Goal: Task Accomplishment & Management: Complete application form

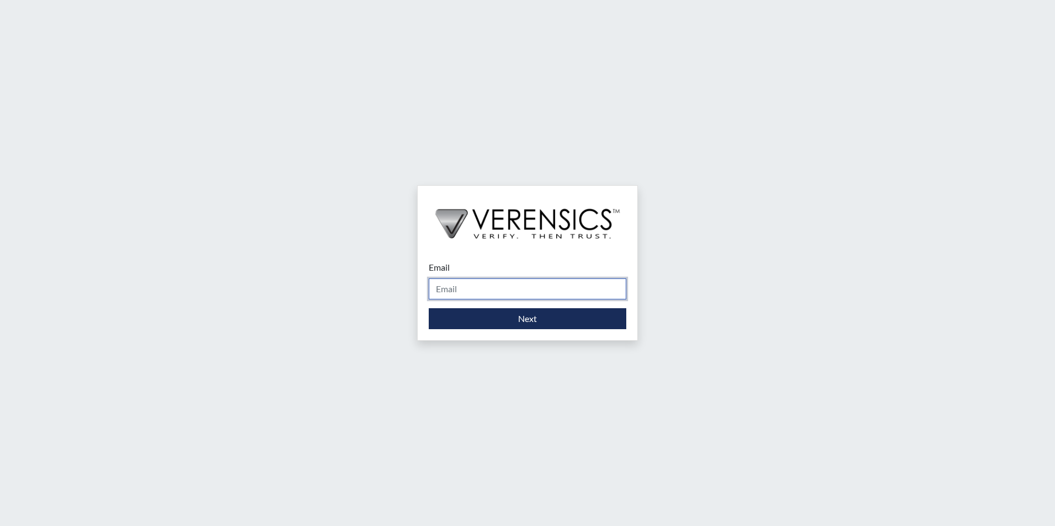
click at [507, 286] on input "Email" at bounding box center [527, 289] width 197 height 21
type input "[PERSON_NAME][EMAIL_ADDRESS][PERSON_NAME][DOMAIN_NAME]"
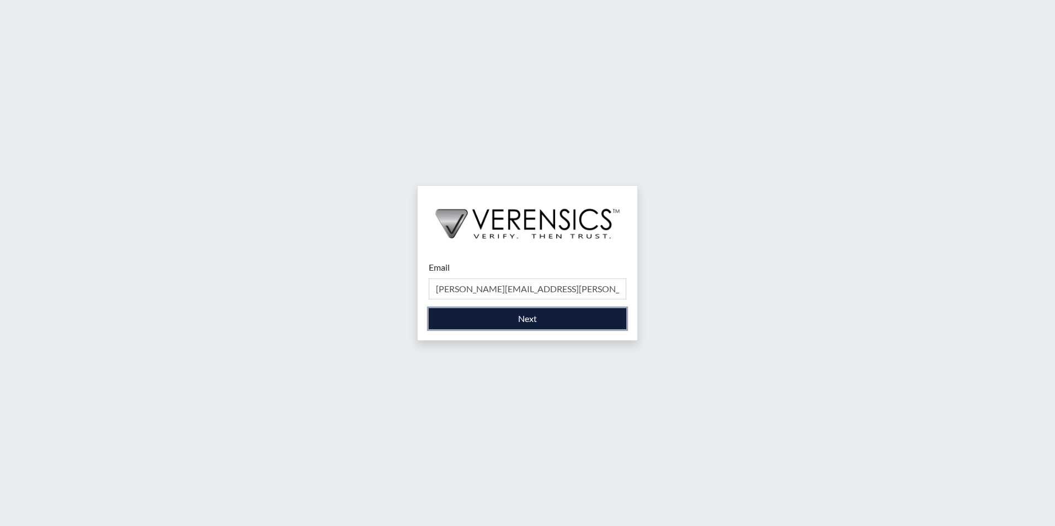
click at [506, 322] on button "Next" at bounding box center [527, 318] width 197 height 21
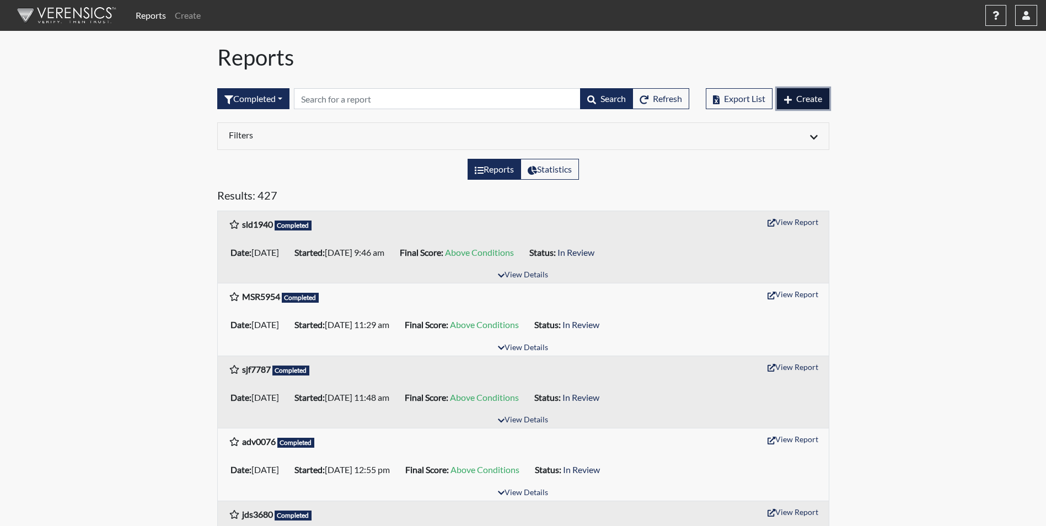
click at [797, 104] on button "Create" at bounding box center [803, 98] width 52 height 21
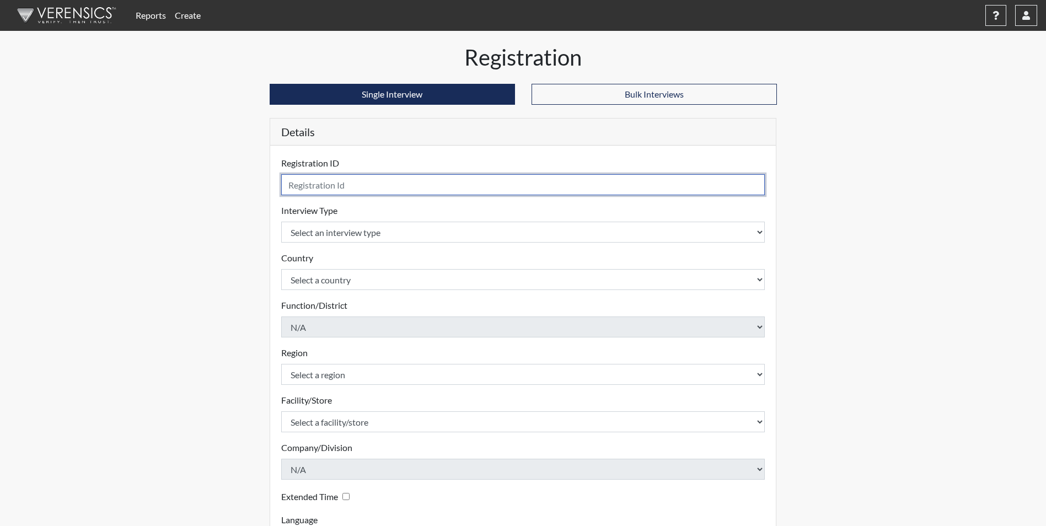
click at [412, 189] on input "text" at bounding box center [523, 184] width 484 height 21
type input "JQH0617"
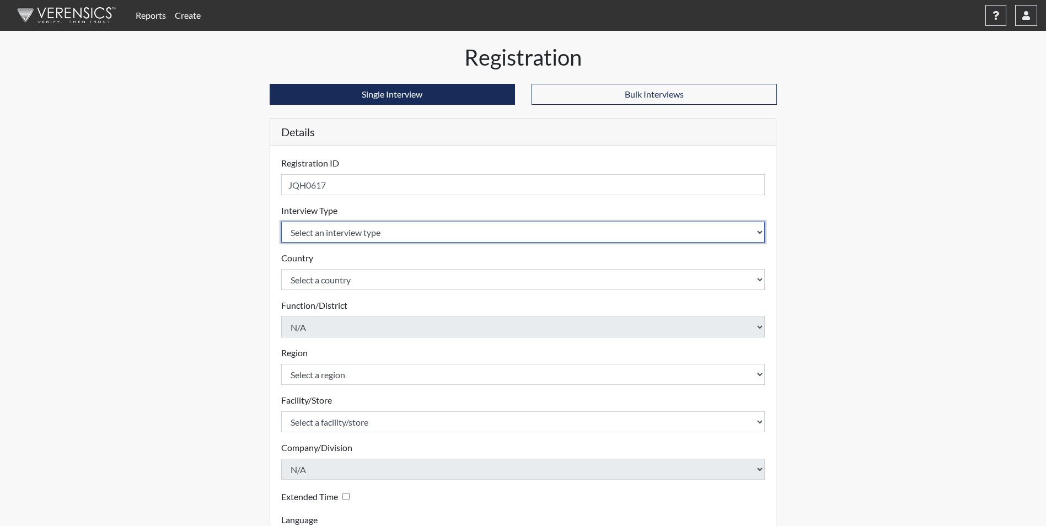
click at [362, 228] on select "Select an interview type Corrections Pre-Employment" at bounding box center [523, 232] width 484 height 21
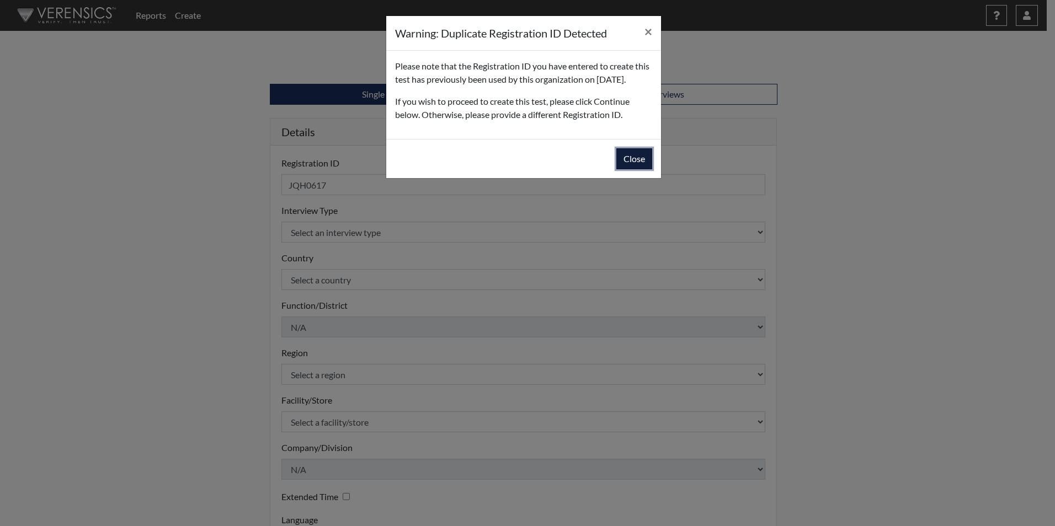
drag, startPoint x: 640, startPoint y: 175, endPoint x: 632, endPoint y: 179, distance: 8.6
click at [639, 169] on button "Close" at bounding box center [634, 158] width 36 height 21
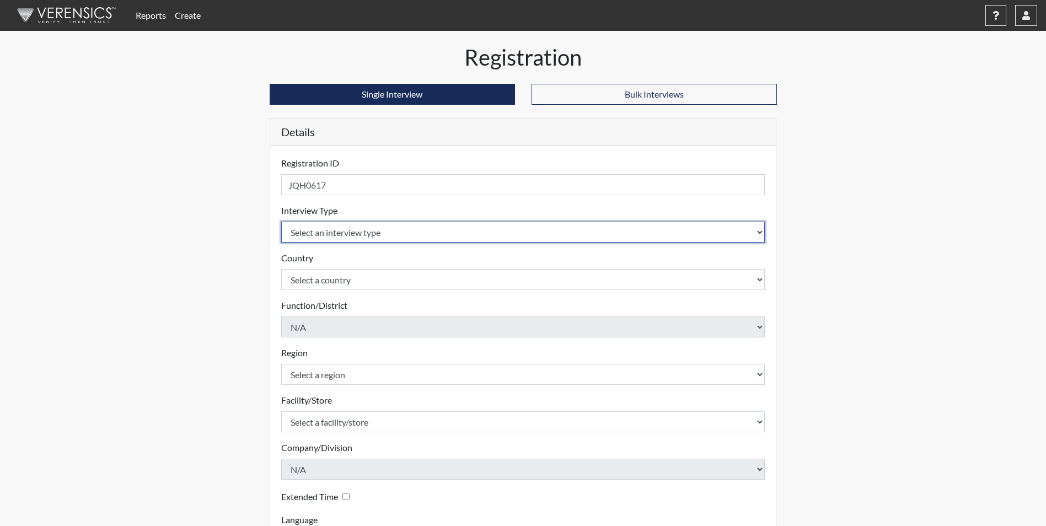
click at [399, 236] on select "Select an interview type Corrections Pre-Employment" at bounding box center [523, 232] width 484 height 21
select select "ff733e93-e1bf-11ea-9c9f-0eff0cf7eb8f"
click at [281, 222] on select "Select an interview type Corrections Pre-Employment" at bounding box center [523, 232] width 484 height 21
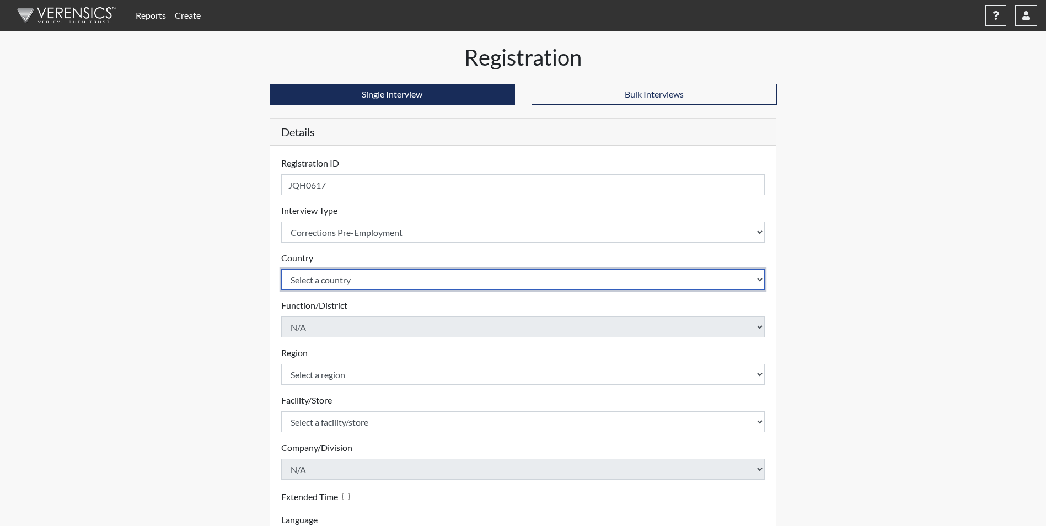
click at [380, 279] on select "Select a country [GEOGRAPHIC_DATA] [GEOGRAPHIC_DATA]" at bounding box center [523, 279] width 484 height 21
select select "united-states-of-[GEOGRAPHIC_DATA]"
click at [281, 269] on select "Select a country [GEOGRAPHIC_DATA] [GEOGRAPHIC_DATA]" at bounding box center [523, 279] width 484 height 21
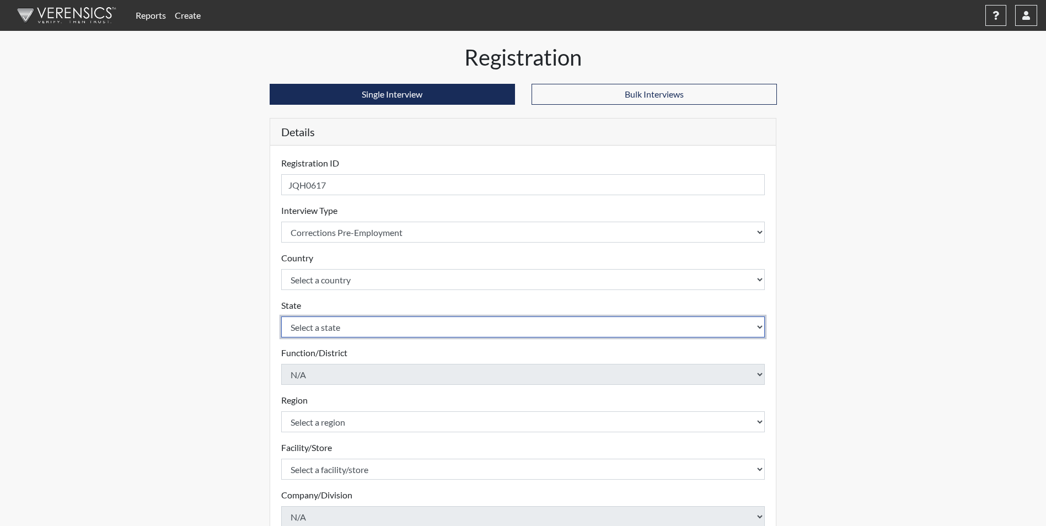
click at [372, 322] on select "Select a state [US_STATE] [US_STATE] [US_STATE] [US_STATE] [US_STATE] [US_STATE…" at bounding box center [523, 327] width 484 height 21
select select "GA"
click at [281, 317] on select "Select a state [US_STATE] [US_STATE] [US_STATE] [US_STATE] [US_STATE] [US_STATE…" at bounding box center [523, 327] width 484 height 21
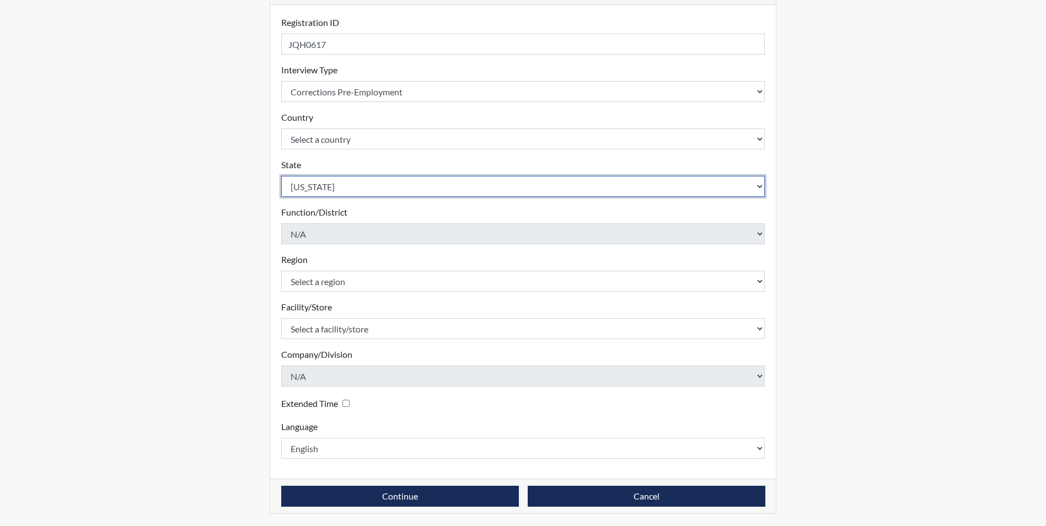
scroll to position [142, 0]
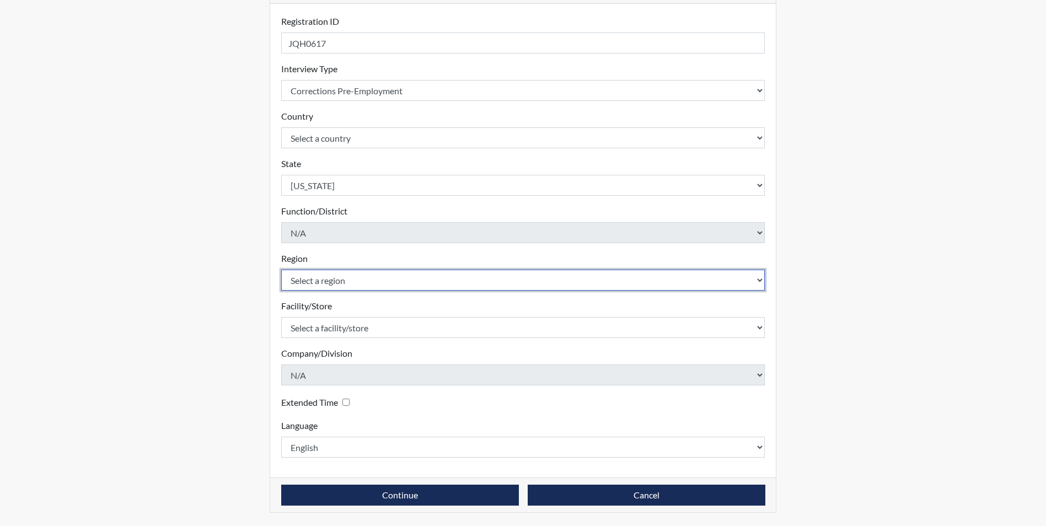
click at [341, 282] on select "Select a region [GEOGRAPHIC_DATA]" at bounding box center [523, 280] width 484 height 21
select select "51976826-f18e-4b67-8d3b-b0a0fa2f97ff"
click at [281, 270] on select "Select a region [GEOGRAPHIC_DATA]" at bounding box center [523, 280] width 484 height 21
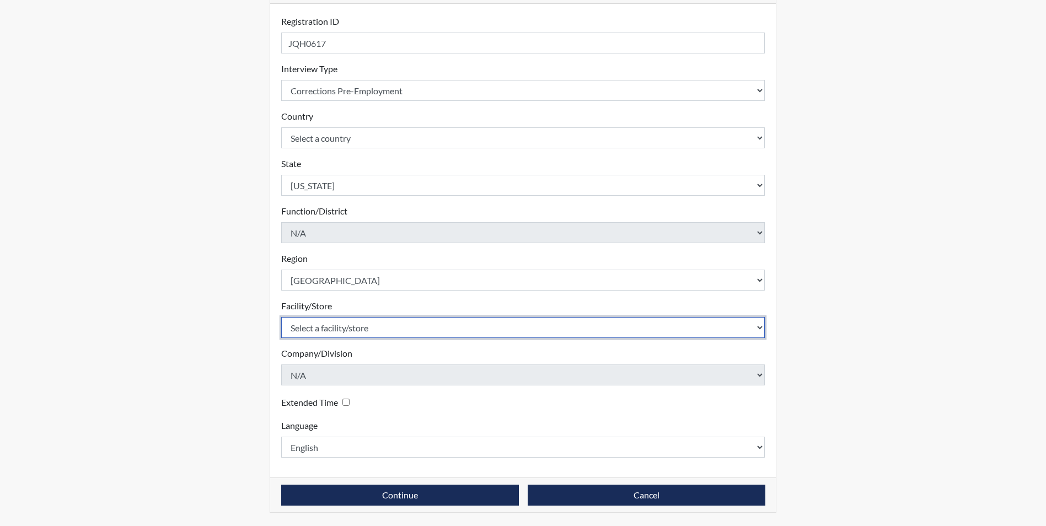
click at [358, 324] on select "Select a facility/store Macon SP" at bounding box center [523, 327] width 484 height 21
select select "6a4a1724-866d-454b-9e25-ee7249c0c1ec"
click at [281, 317] on select "Select a facility/store Macon SP" at bounding box center [523, 327] width 484 height 21
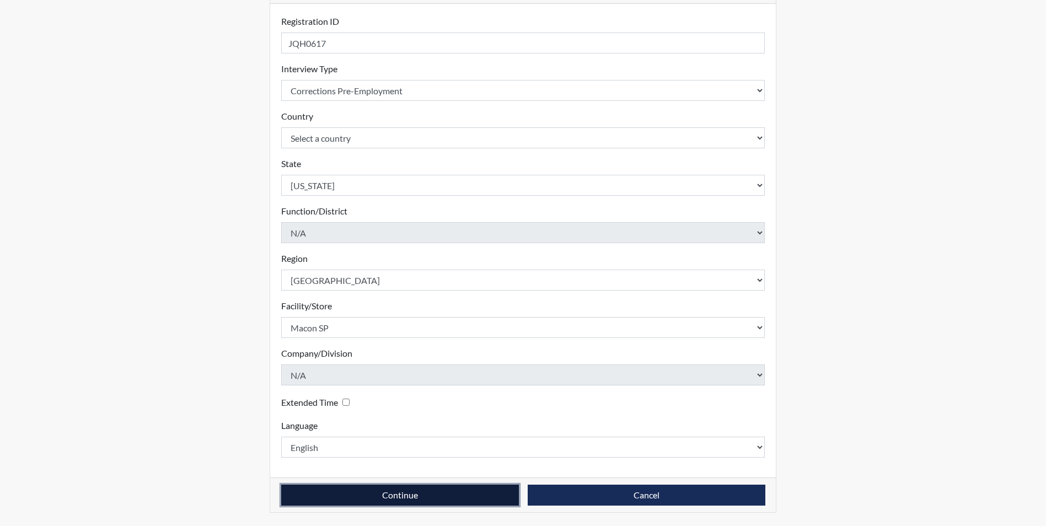
click at [428, 488] on button "Continue" at bounding box center [400, 495] width 238 height 21
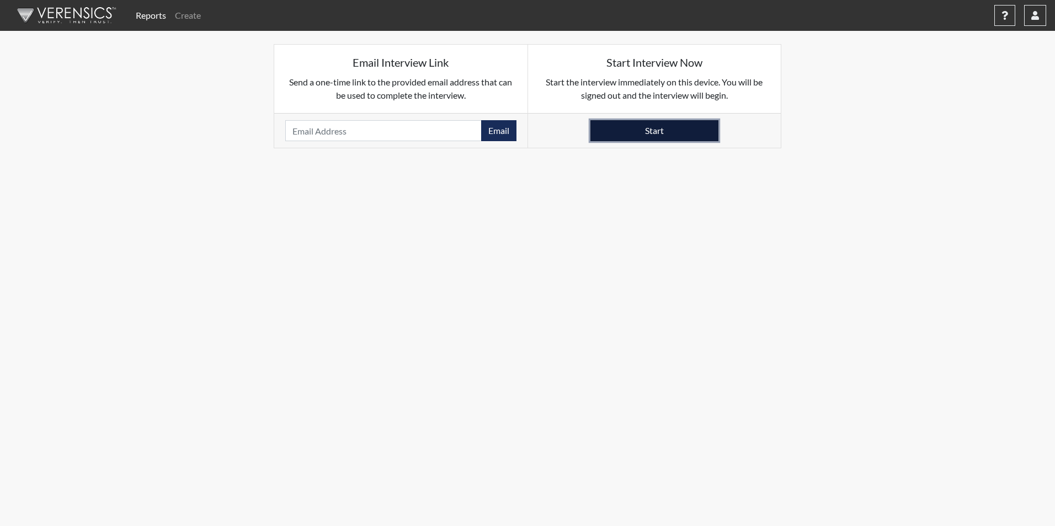
click at [611, 129] on button "Start" at bounding box center [654, 130] width 128 height 21
